Goal: Task Accomplishment & Management: Use online tool/utility

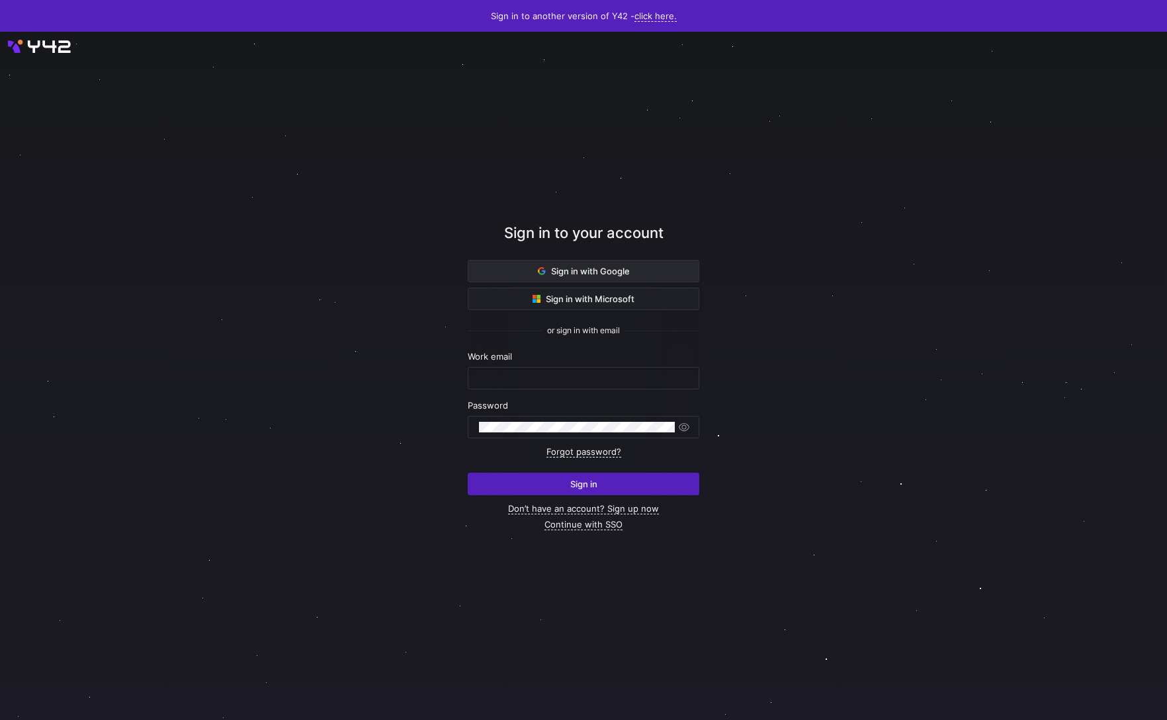
click at [622, 274] on span "Sign in with Google" at bounding box center [584, 271] width 92 height 11
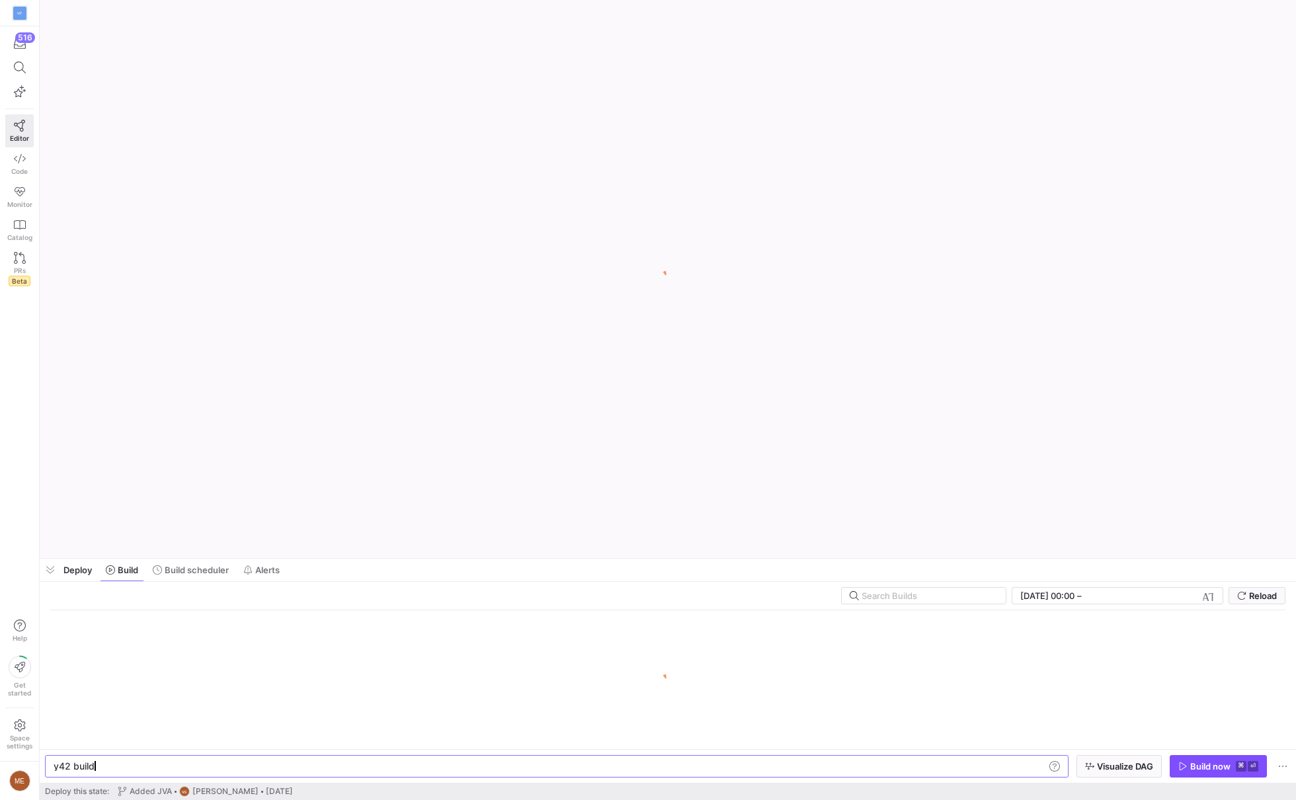
scroll to position [0, 40]
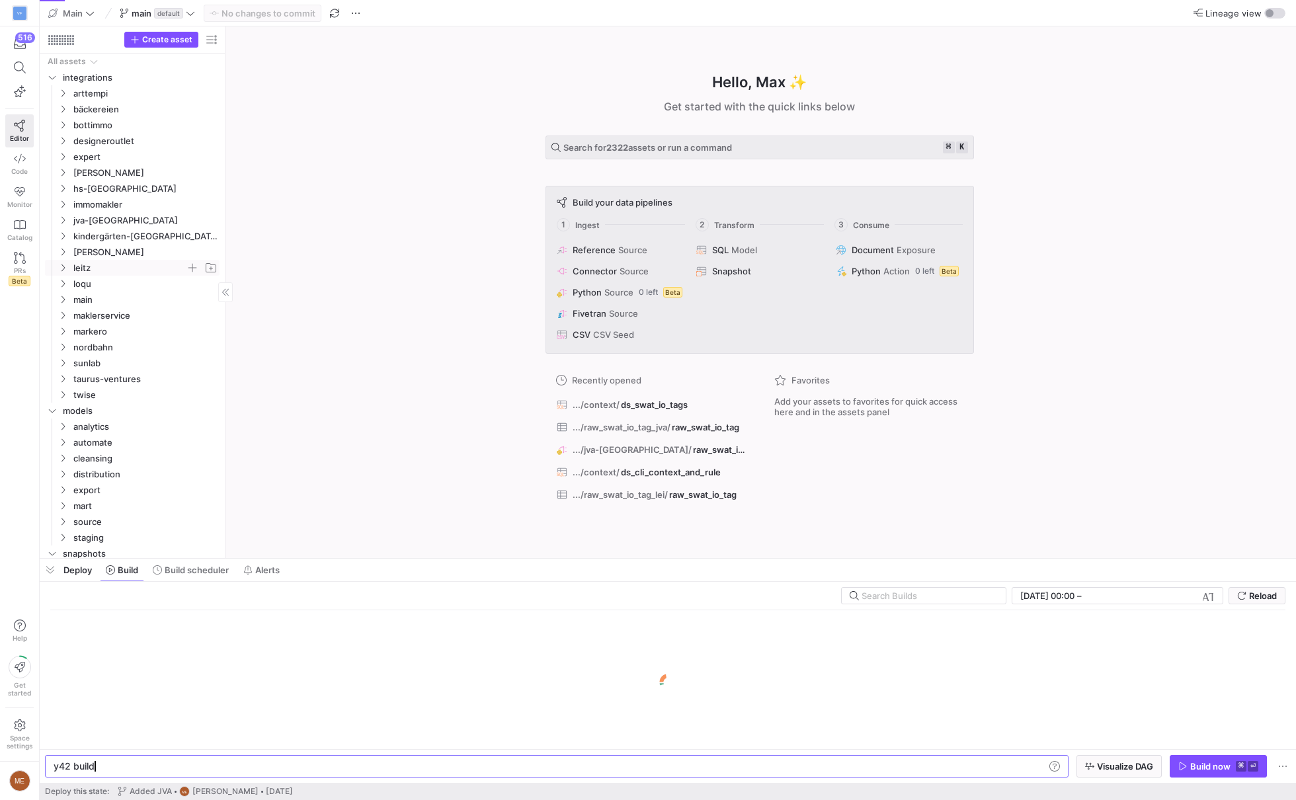
click at [121, 272] on span "leitz" at bounding box center [129, 268] width 112 height 15
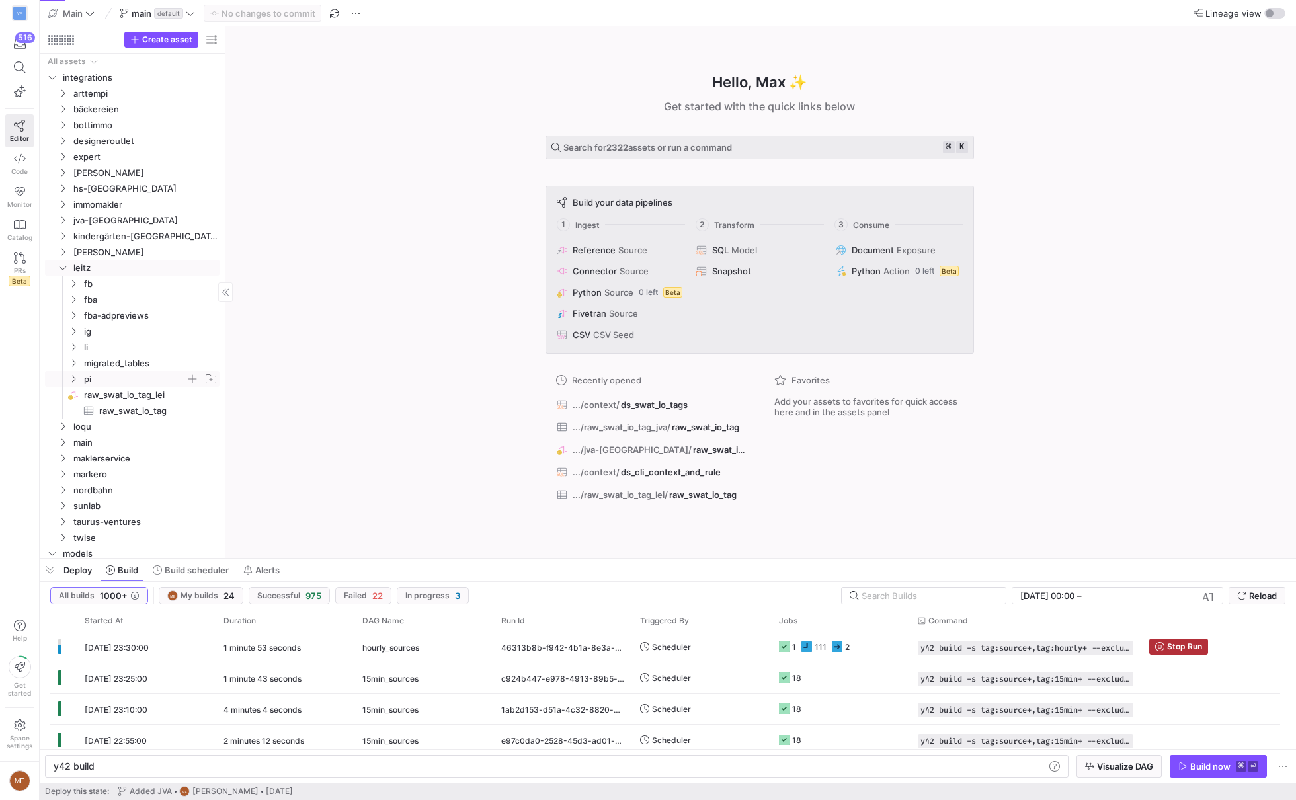
click at [121, 382] on span "pi" at bounding box center [135, 379] width 102 height 15
click at [153, 395] on span "raw_pi_lei_de​​​​​​​​" at bounding box center [156, 395] width 123 height 15
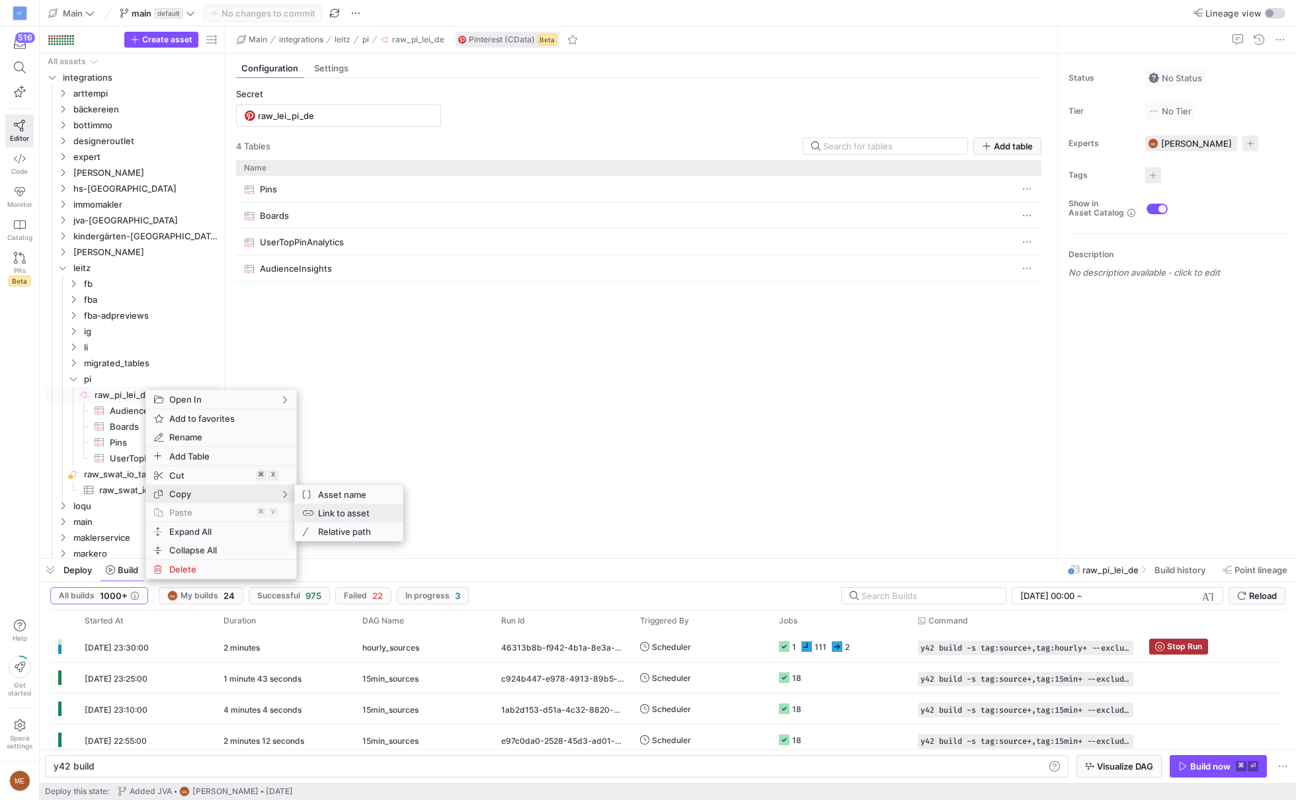
click at [354, 512] on span "Link to asset" at bounding box center [352, 513] width 79 height 19
